Goal: Task Accomplishment & Management: Manage account settings

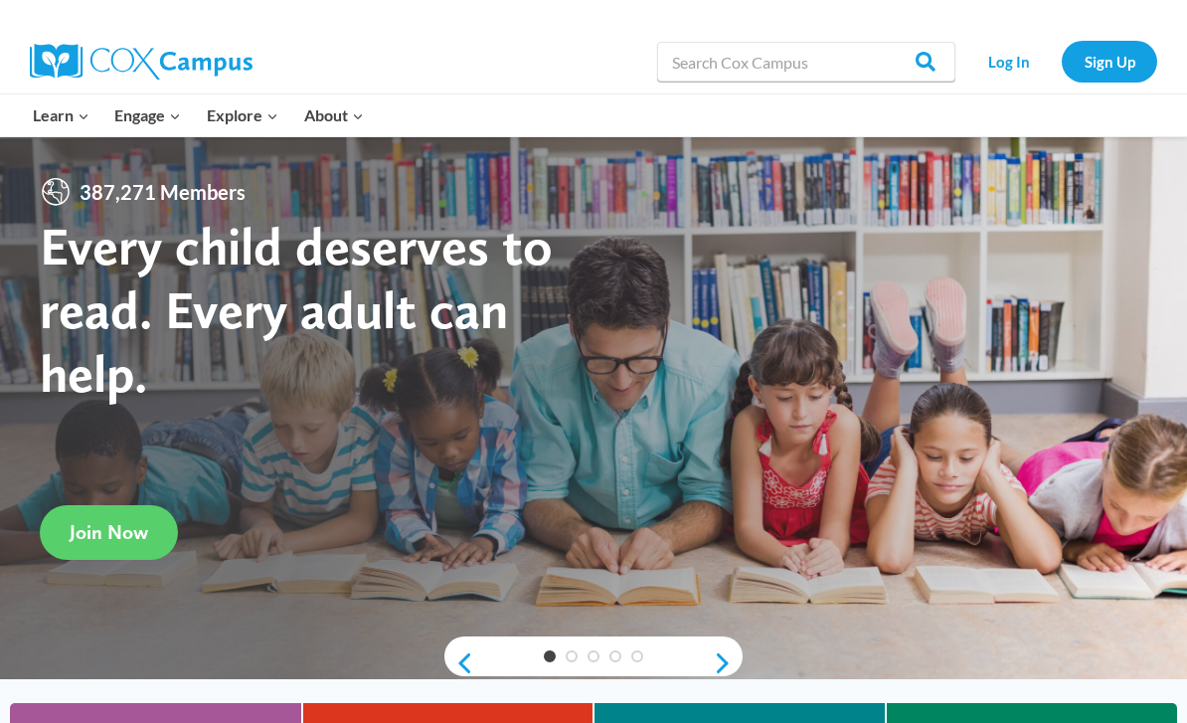
click at [997, 58] on link "Log In" at bounding box center [1008, 61] width 86 height 41
click at [998, 68] on link "Log In" at bounding box center [1008, 61] width 86 height 41
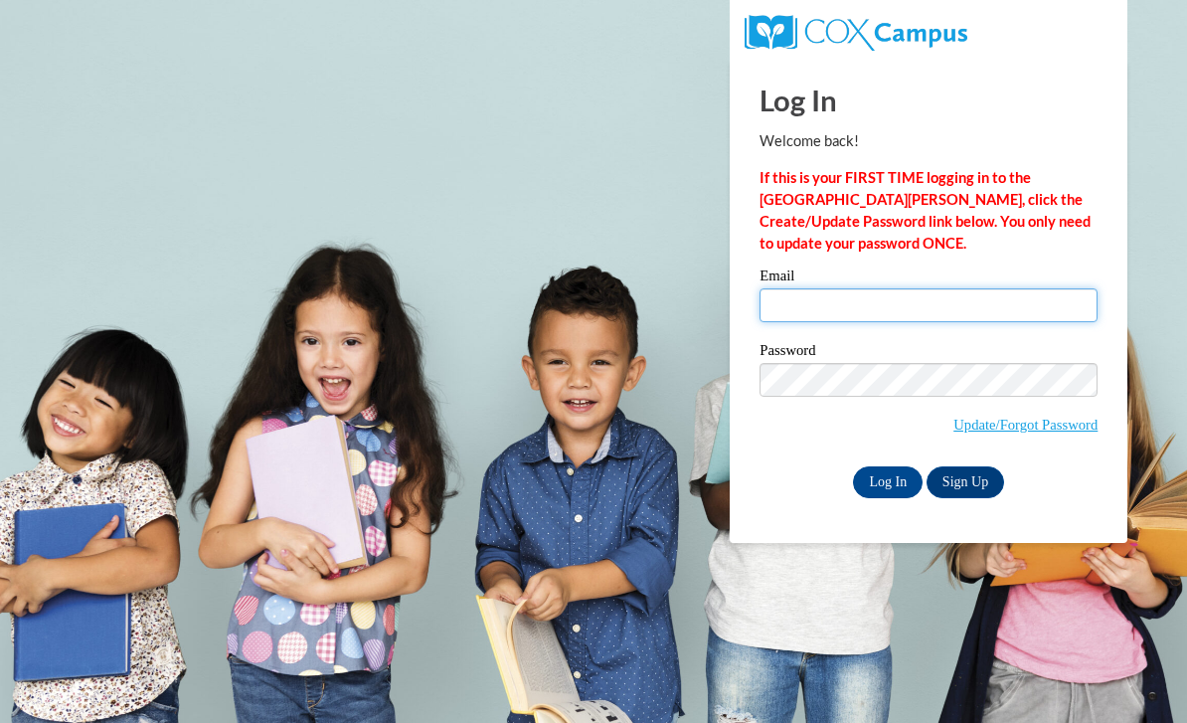
click at [838, 296] on input "Email" at bounding box center [929, 305] width 338 height 34
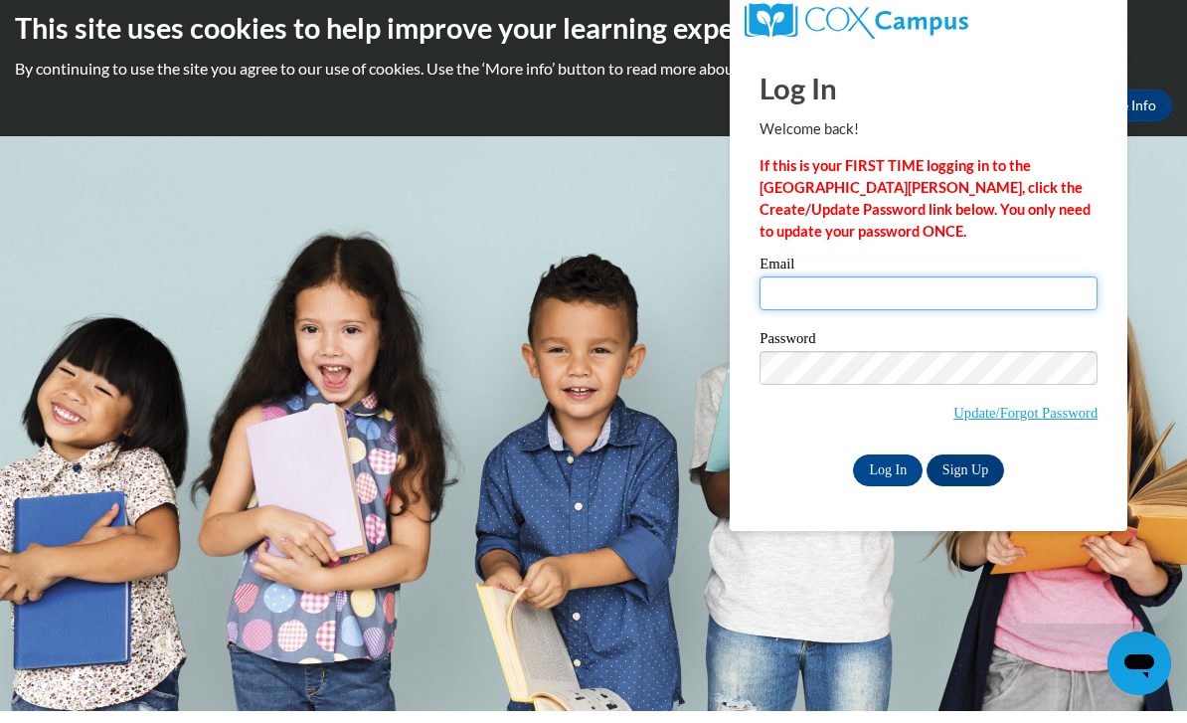
click at [842, 305] on input "Email" at bounding box center [929, 305] width 338 height 34
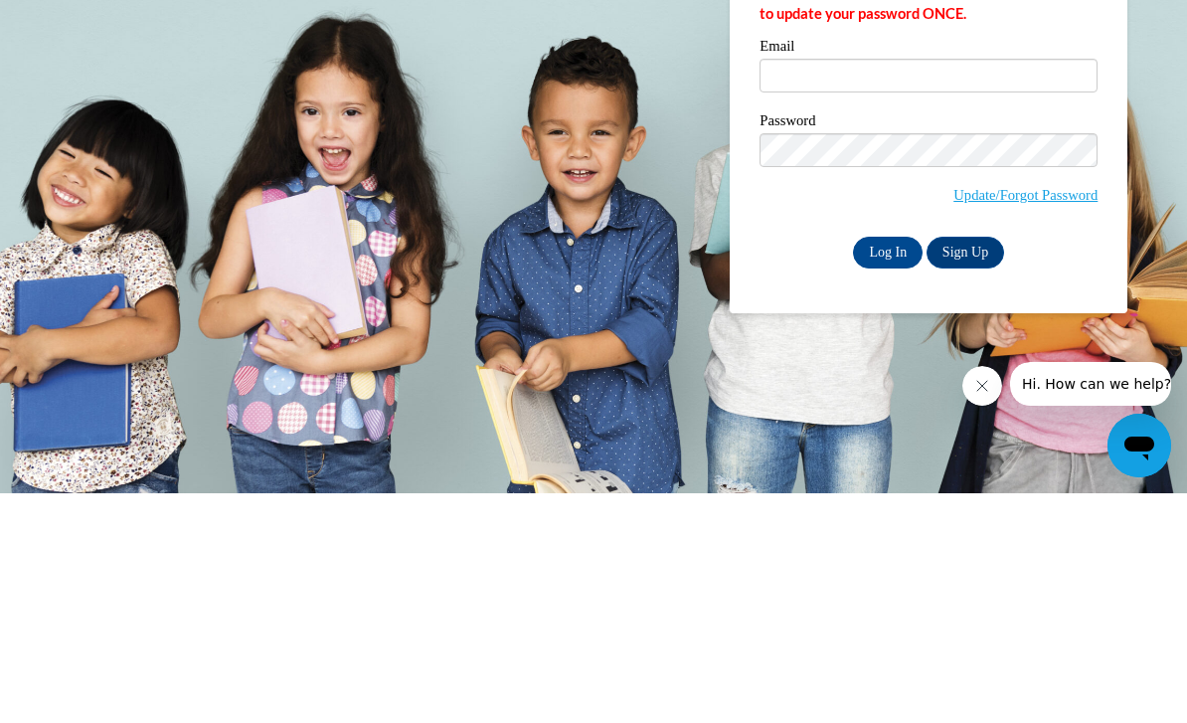
click at [838, 268] on label "Email" at bounding box center [929, 278] width 338 height 20
click at [838, 288] on input "Email" at bounding box center [929, 305] width 338 height 34
click at [818, 288] on input "Email" at bounding box center [929, 305] width 338 height 34
type input "n"
click at [823, 288] on input "Email" at bounding box center [929, 305] width 338 height 34
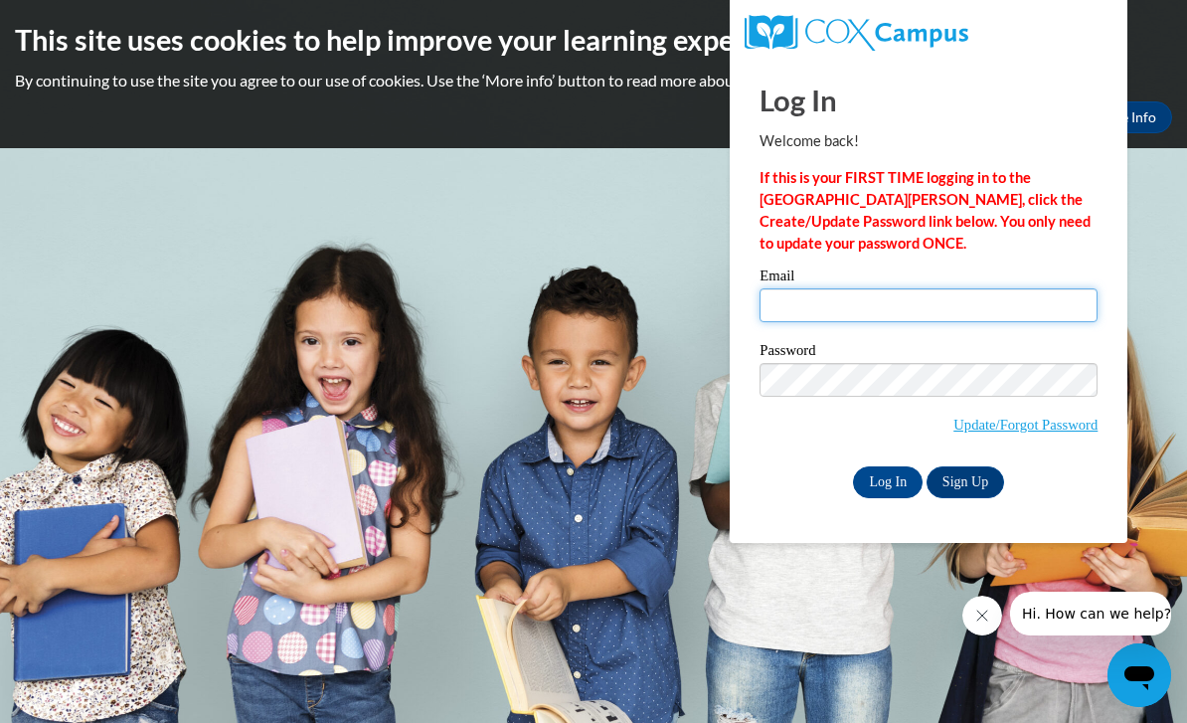
click at [802, 320] on input "Email" at bounding box center [929, 305] width 338 height 34
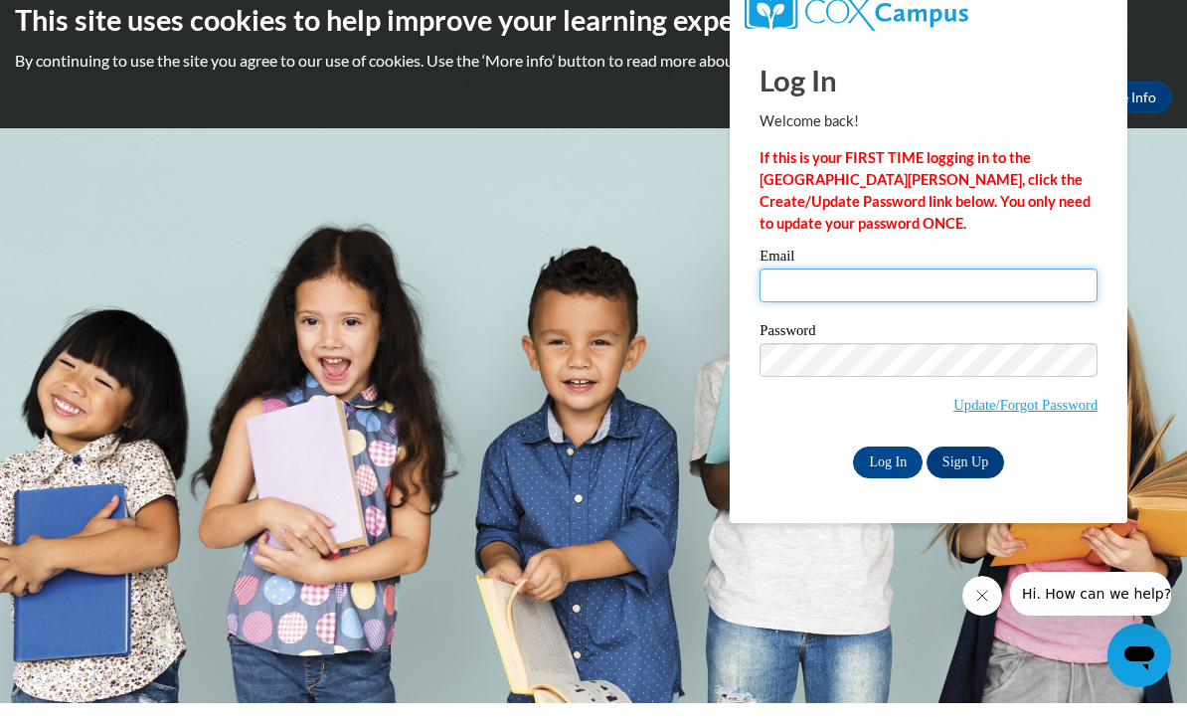
type input "nicnakevans19@gmail.com"
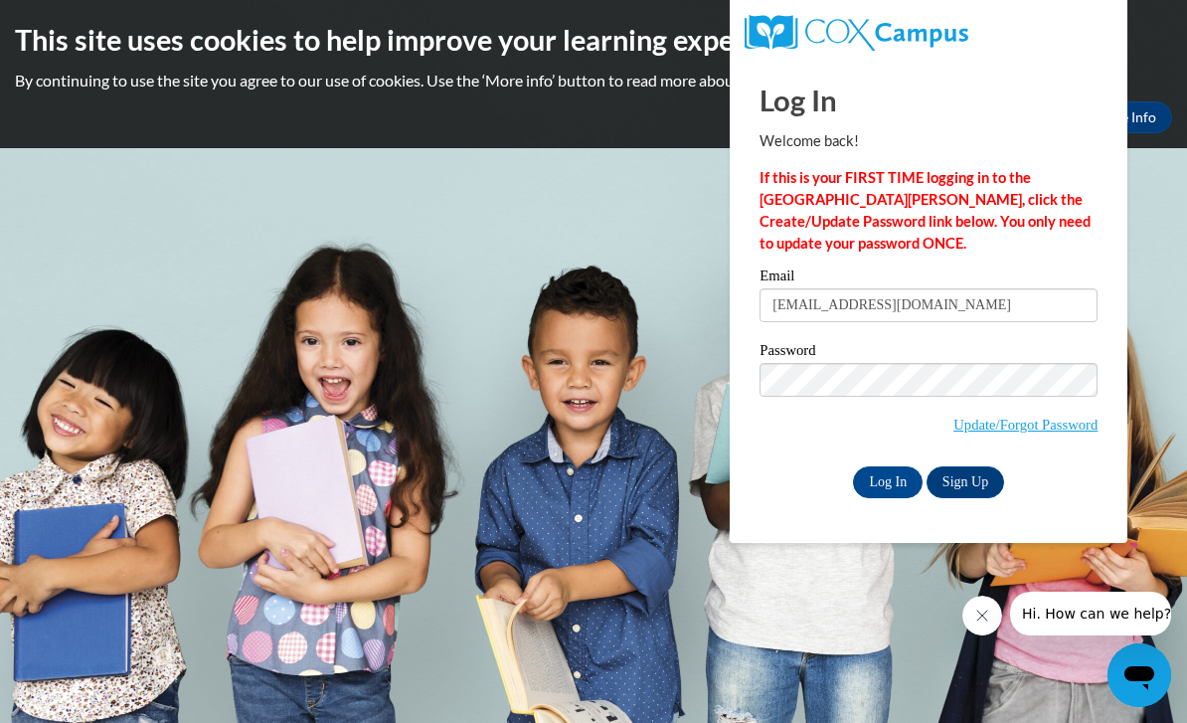
click at [891, 480] on input "Log In" at bounding box center [888, 482] width 70 height 32
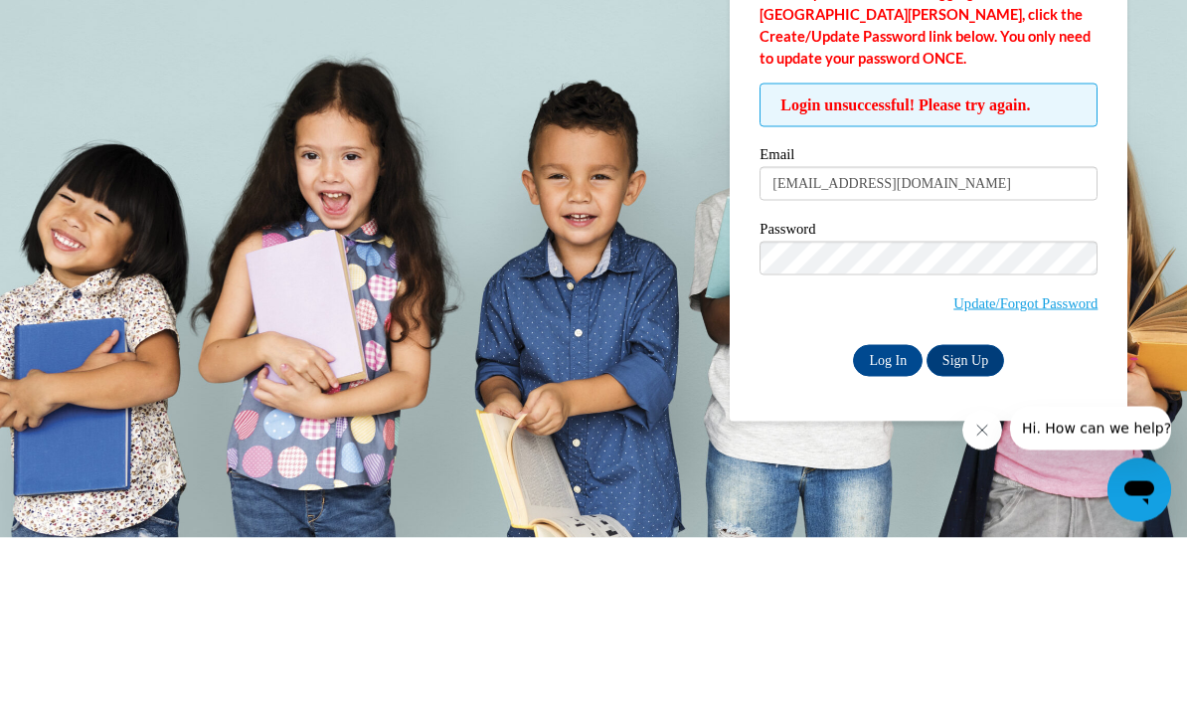
click at [1122, 179] on div "Log In Welcome back! If this is your FIRST TIME logging in to the NEW Cox Campu…" at bounding box center [928, 333] width 427 height 547
